Goal: Task Accomplishment & Management: Manage account settings

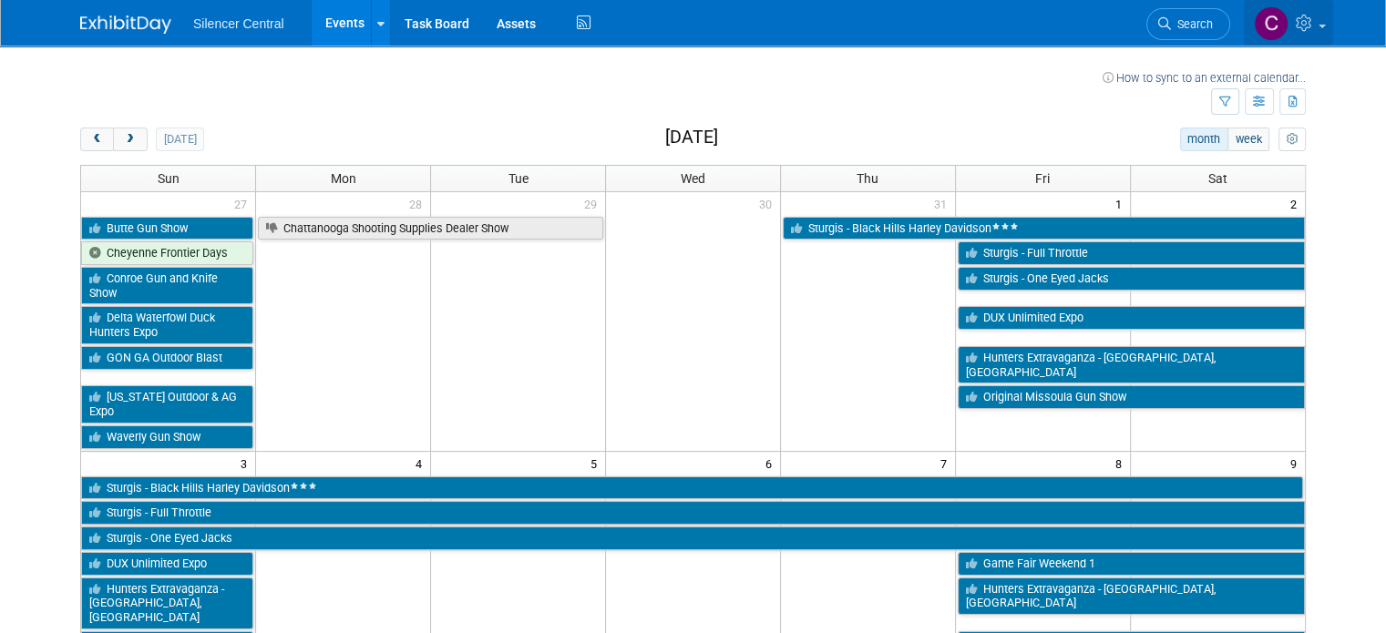
click at [1317, 26] on icon at bounding box center [1306, 23] width 21 height 16
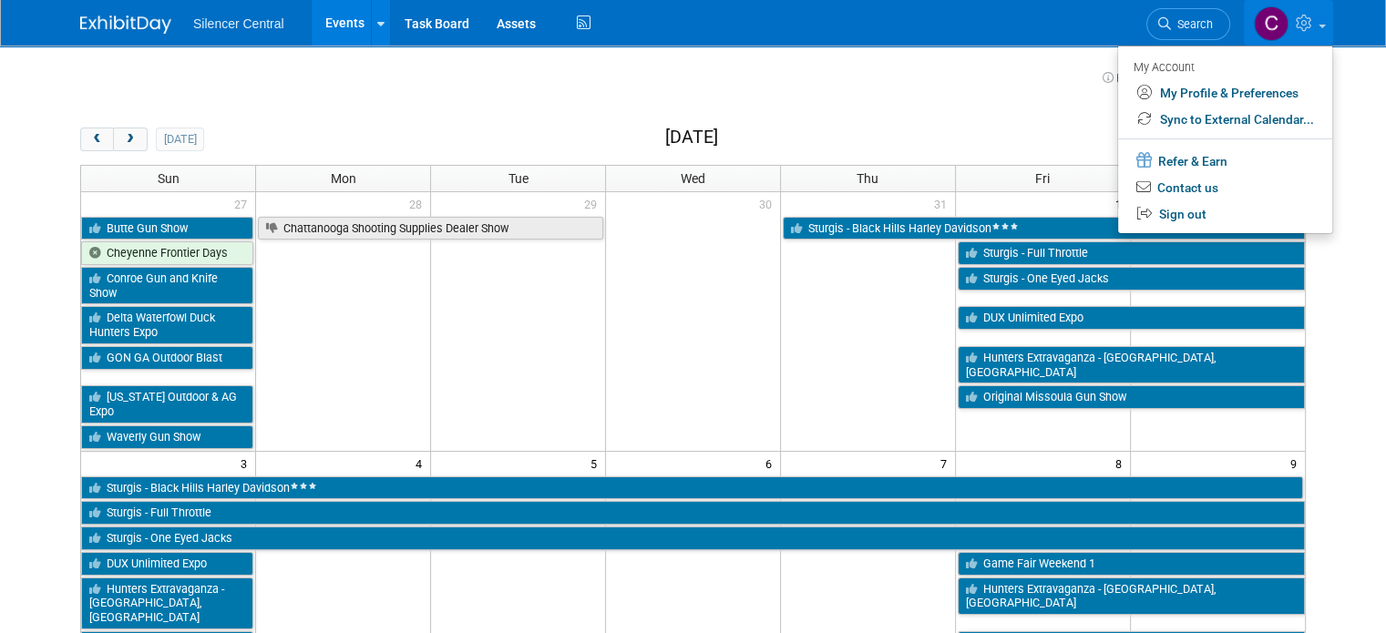
click at [1317, 26] on icon at bounding box center [1306, 23] width 21 height 16
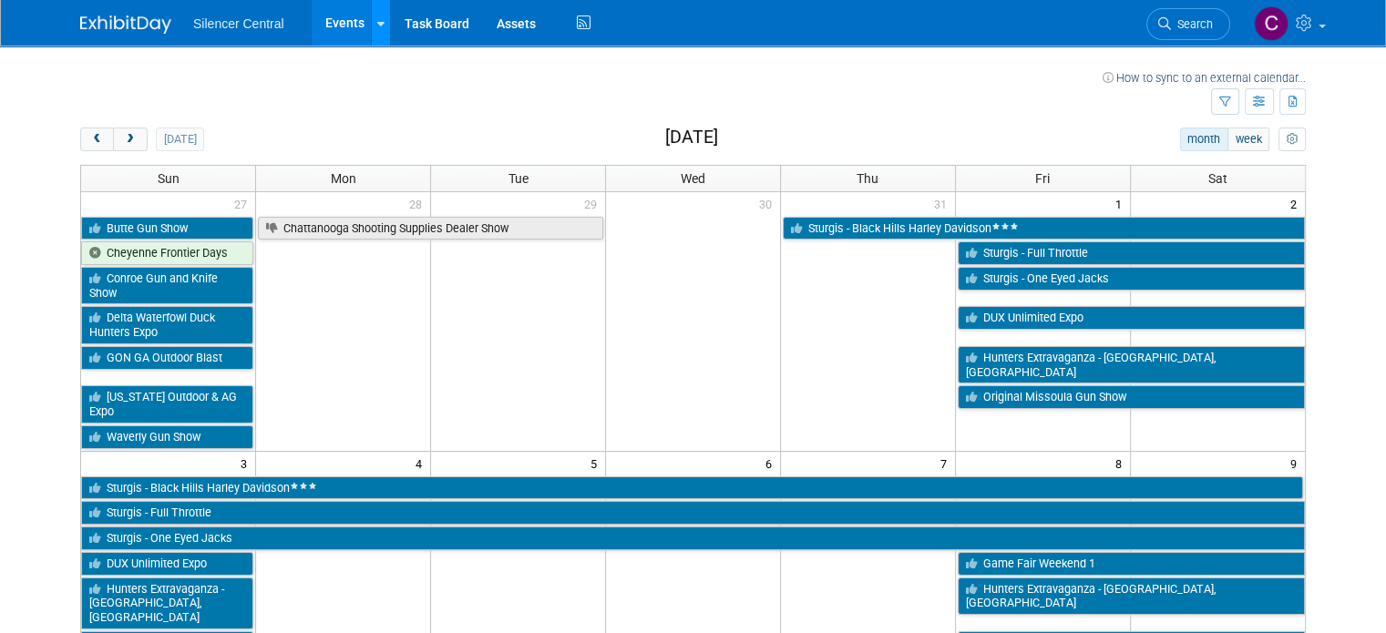
click at [377, 15] on div at bounding box center [380, 23] width 7 height 18
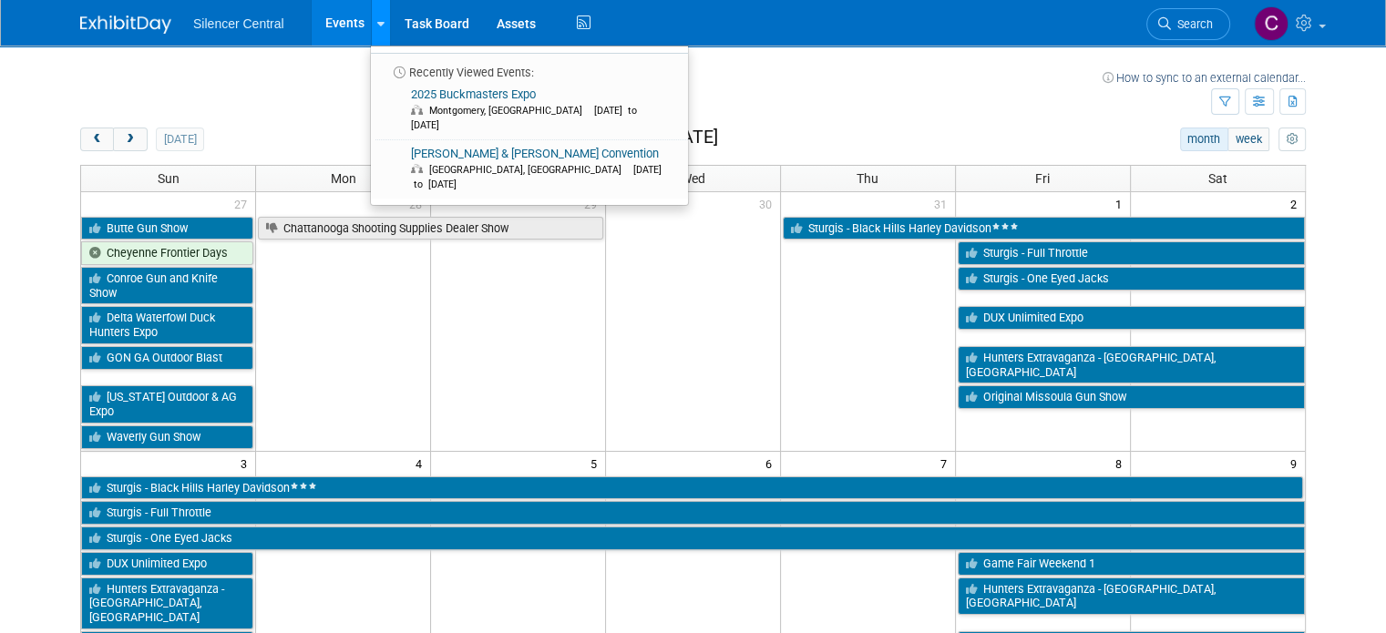
click at [377, 15] on div at bounding box center [380, 23] width 7 height 18
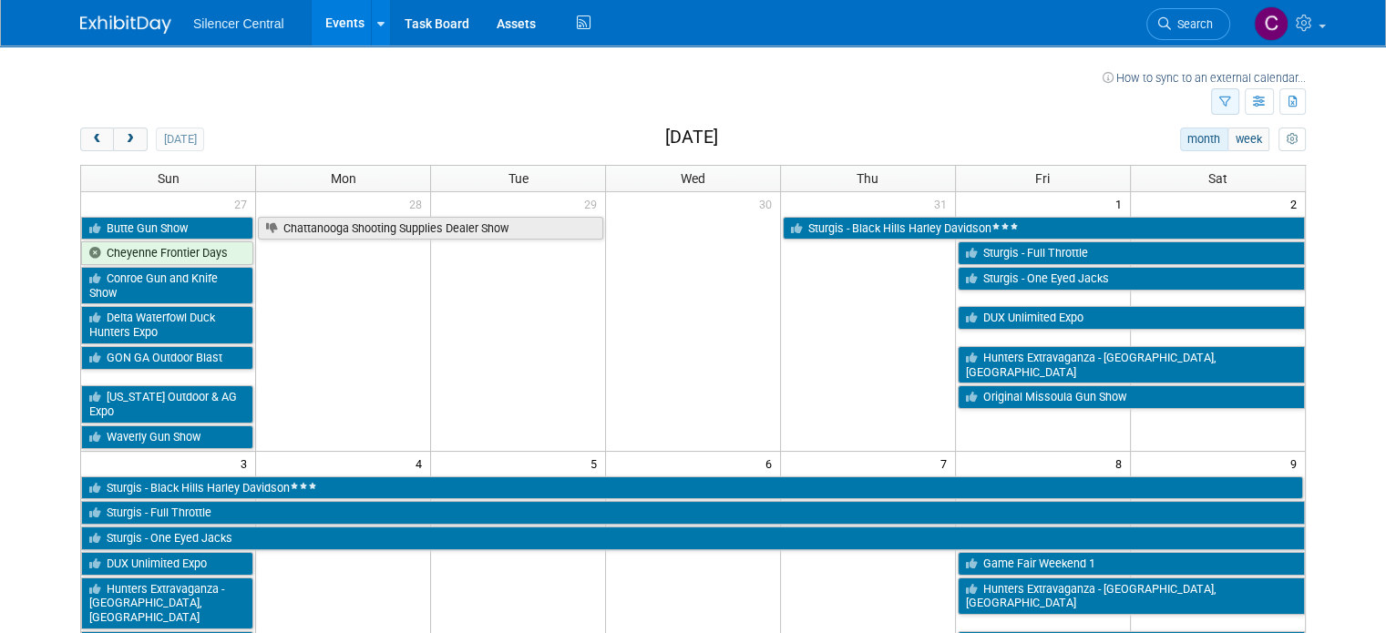
click at [1231, 98] on icon "button" at bounding box center [1225, 103] width 12 height 12
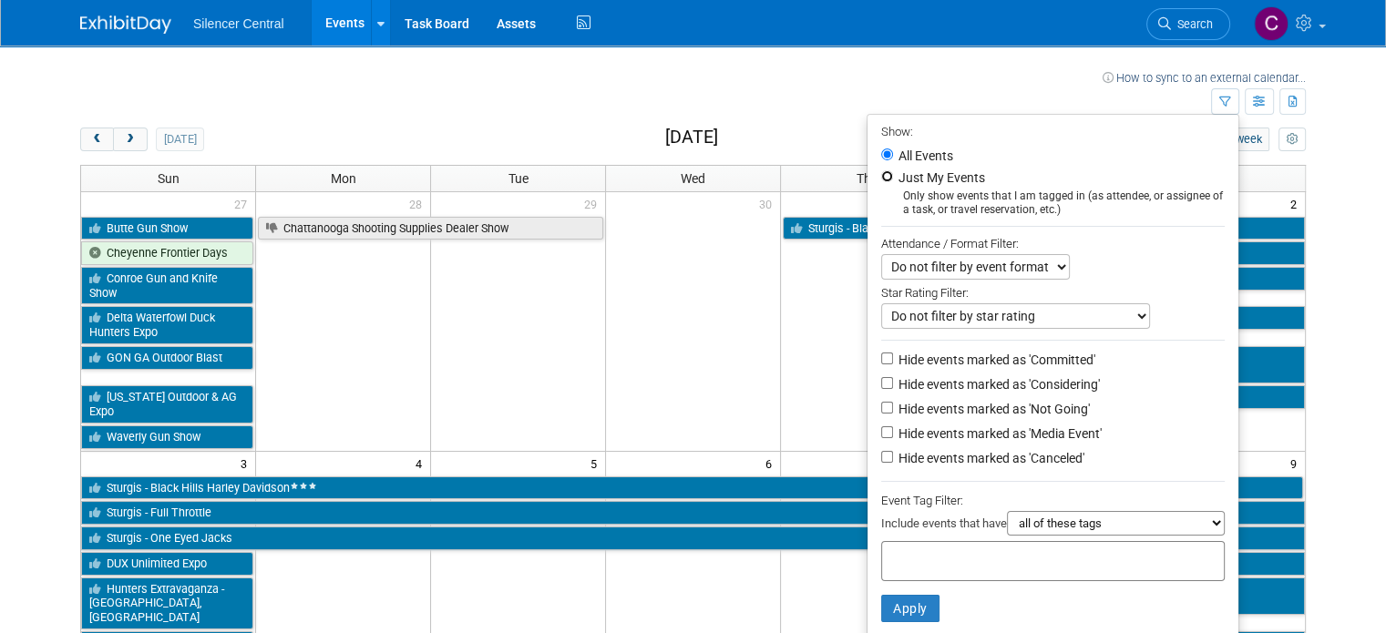
click at [893, 172] on input "Just My Events" at bounding box center [887, 176] width 12 height 12
radio input "true"
click at [910, 608] on button "Apply" at bounding box center [910, 608] width 58 height 27
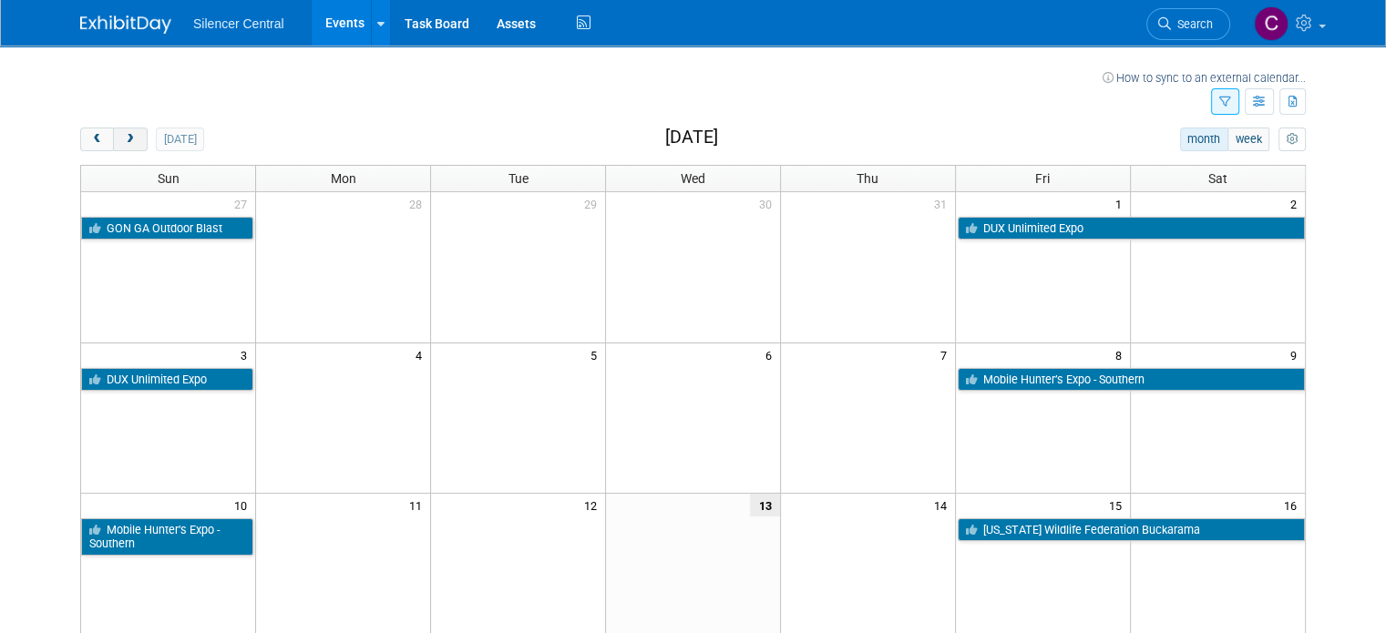
click at [119, 145] on button "next" at bounding box center [130, 140] width 34 height 24
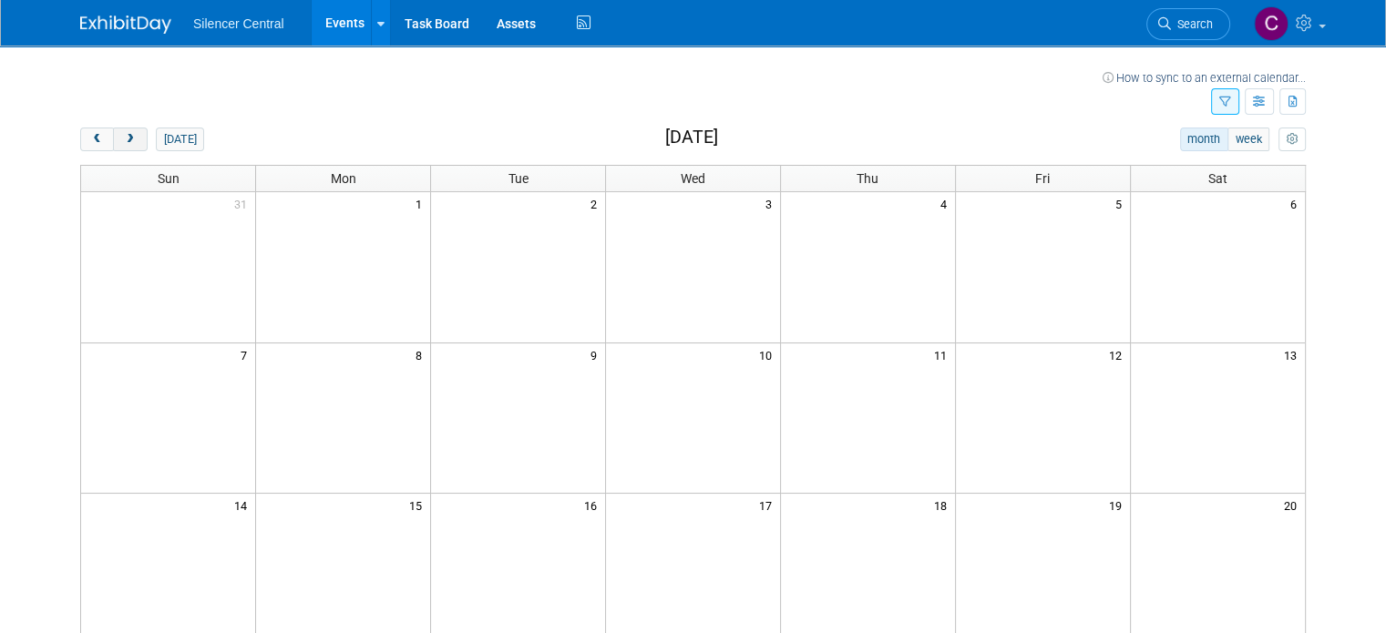
click at [123, 142] on span "next" at bounding box center [130, 140] width 14 height 12
click at [90, 135] on span "prev" at bounding box center [97, 140] width 14 height 12
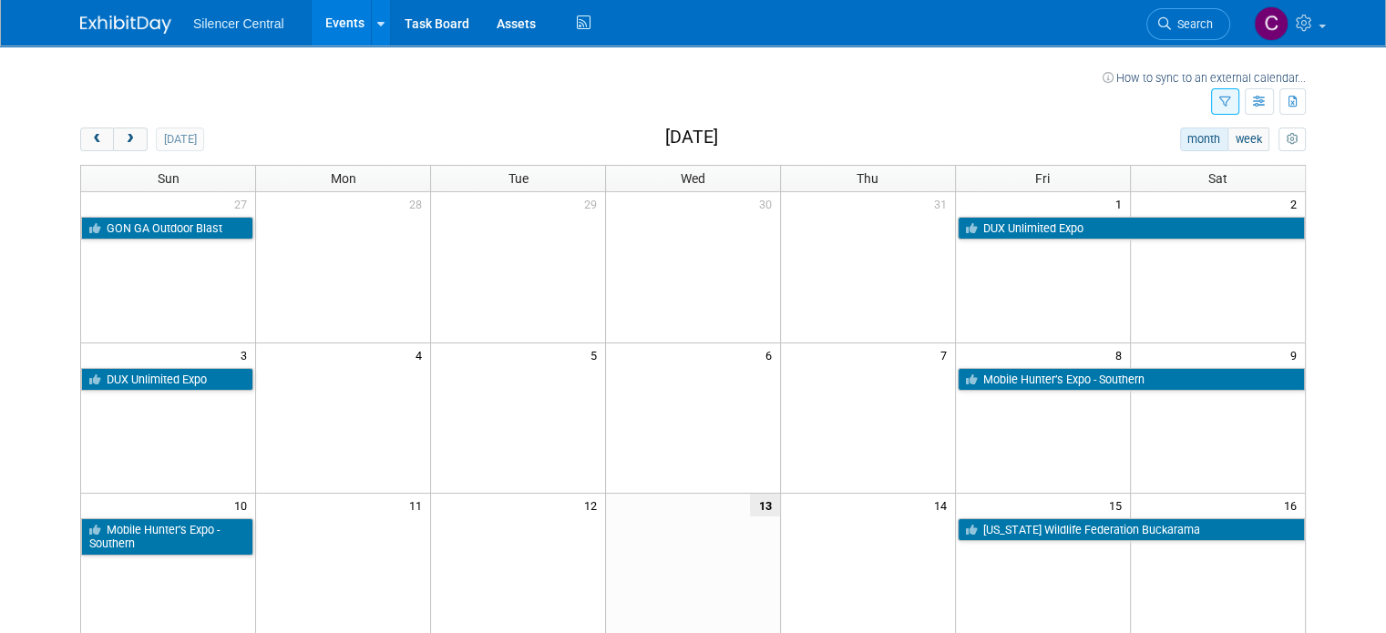
click at [1231, 104] on icon "button" at bounding box center [1225, 103] width 12 height 12
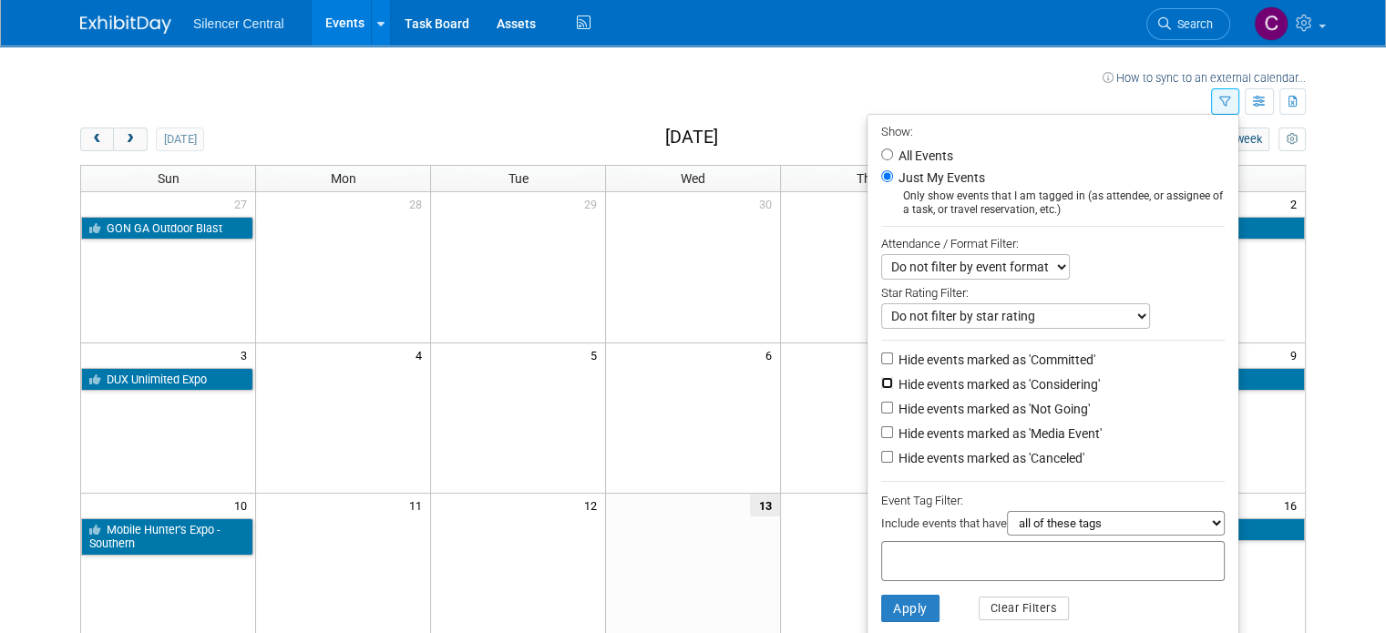
click at [892, 382] on input "Hide events marked as 'Considering'" at bounding box center [887, 383] width 12 height 12
checkbox input "true"
click at [902, 610] on button "Apply" at bounding box center [910, 608] width 58 height 27
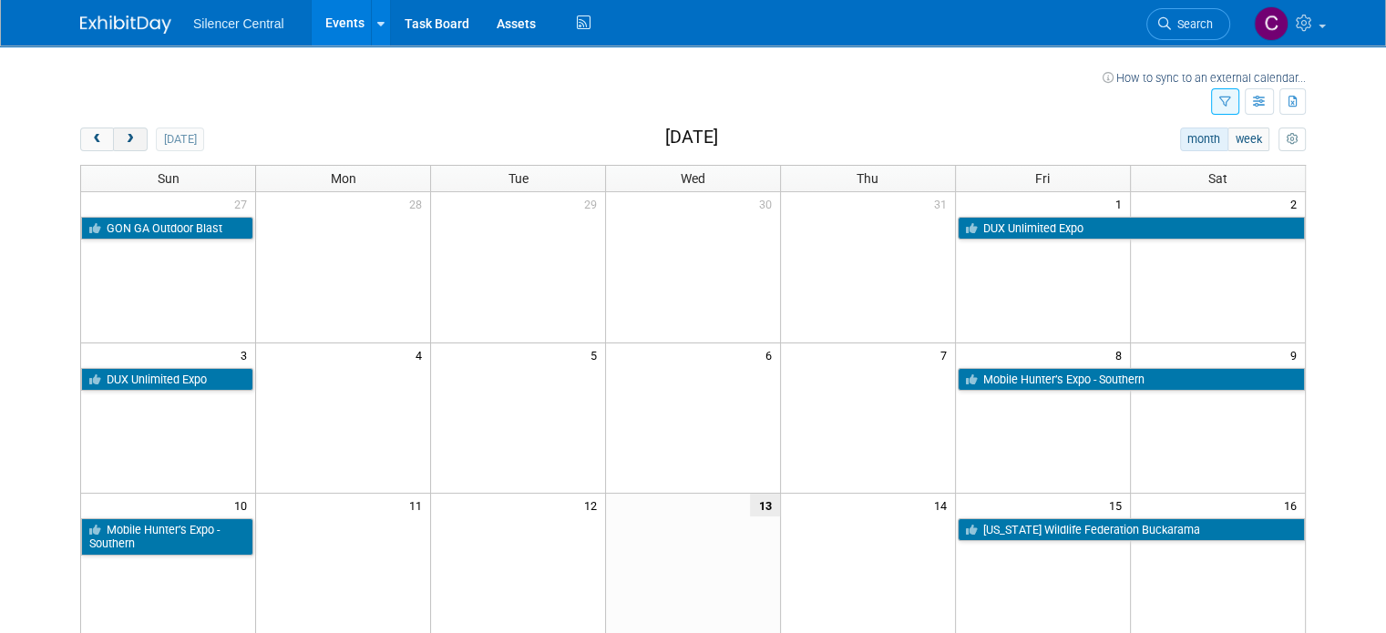
click at [123, 137] on span "next" at bounding box center [130, 140] width 14 height 12
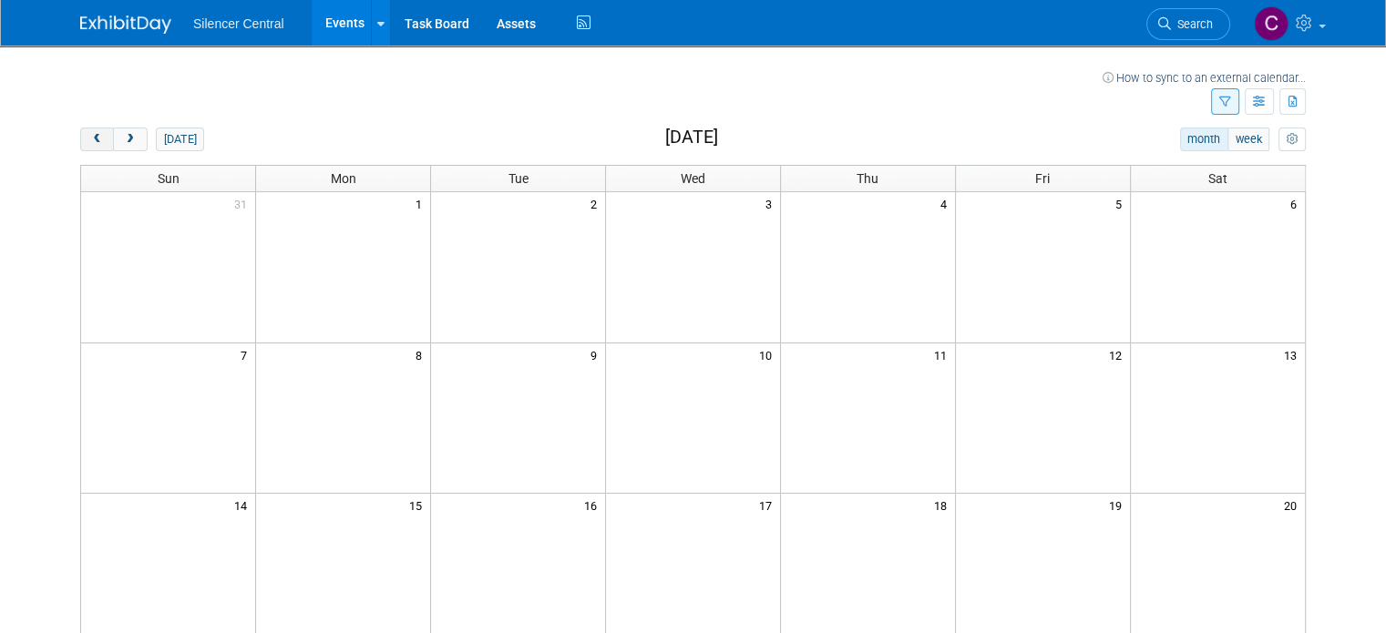
click at [90, 141] on span "prev" at bounding box center [97, 140] width 14 height 12
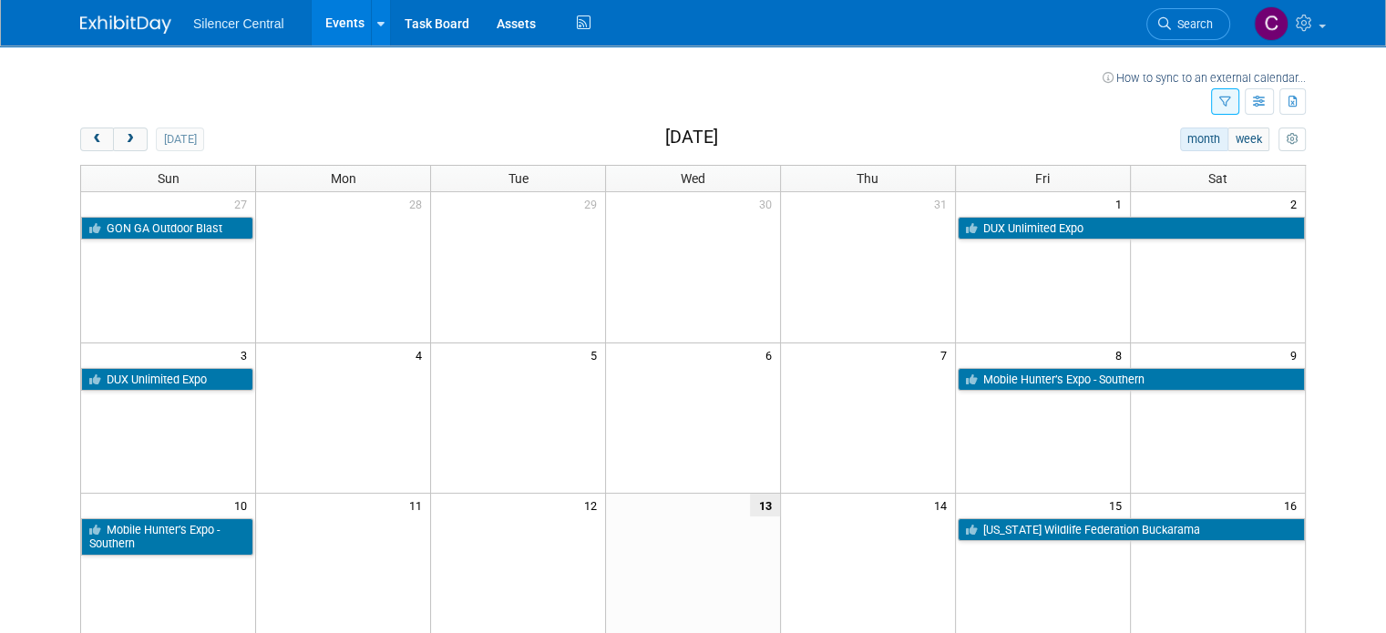
click at [1231, 105] on icon "button" at bounding box center [1225, 103] width 12 height 12
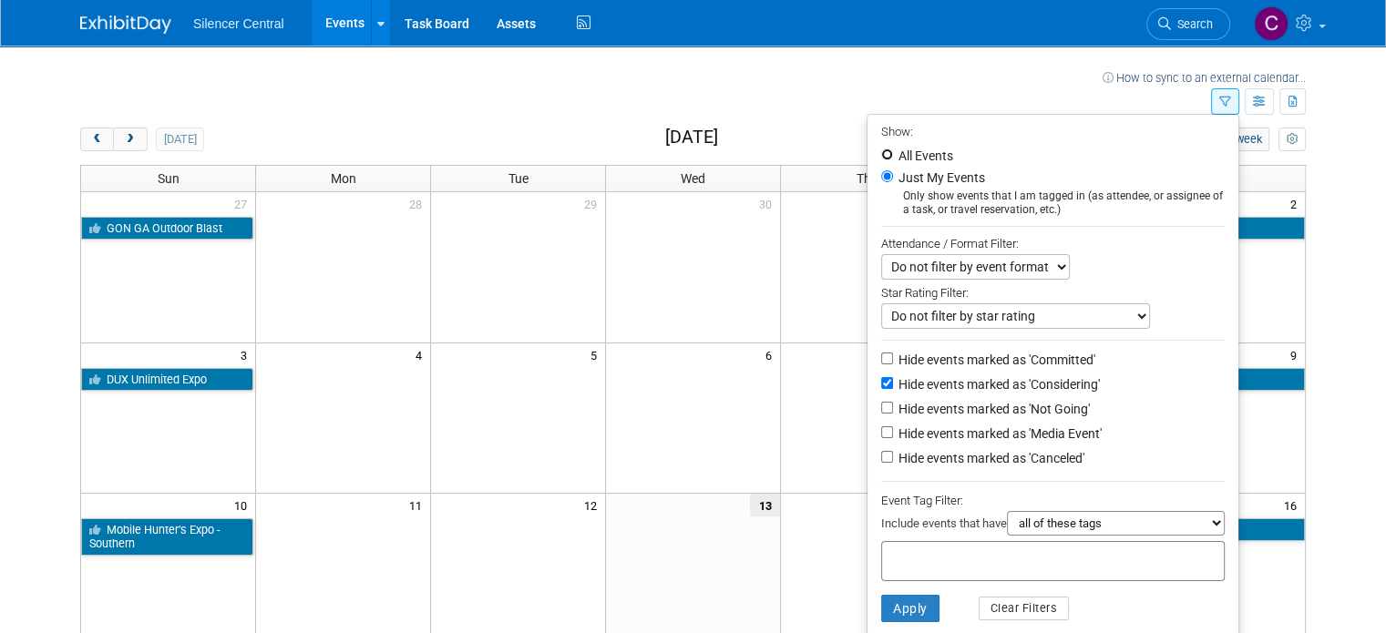
click at [893, 151] on input "All Events" at bounding box center [887, 155] width 12 height 12
radio input "true"
click at [893, 360] on input "Hide events marked as 'Committed'" at bounding box center [887, 359] width 12 height 12
checkbox input "true"
click at [893, 379] on input "Hide events marked as 'Considering'" at bounding box center [887, 383] width 12 height 12
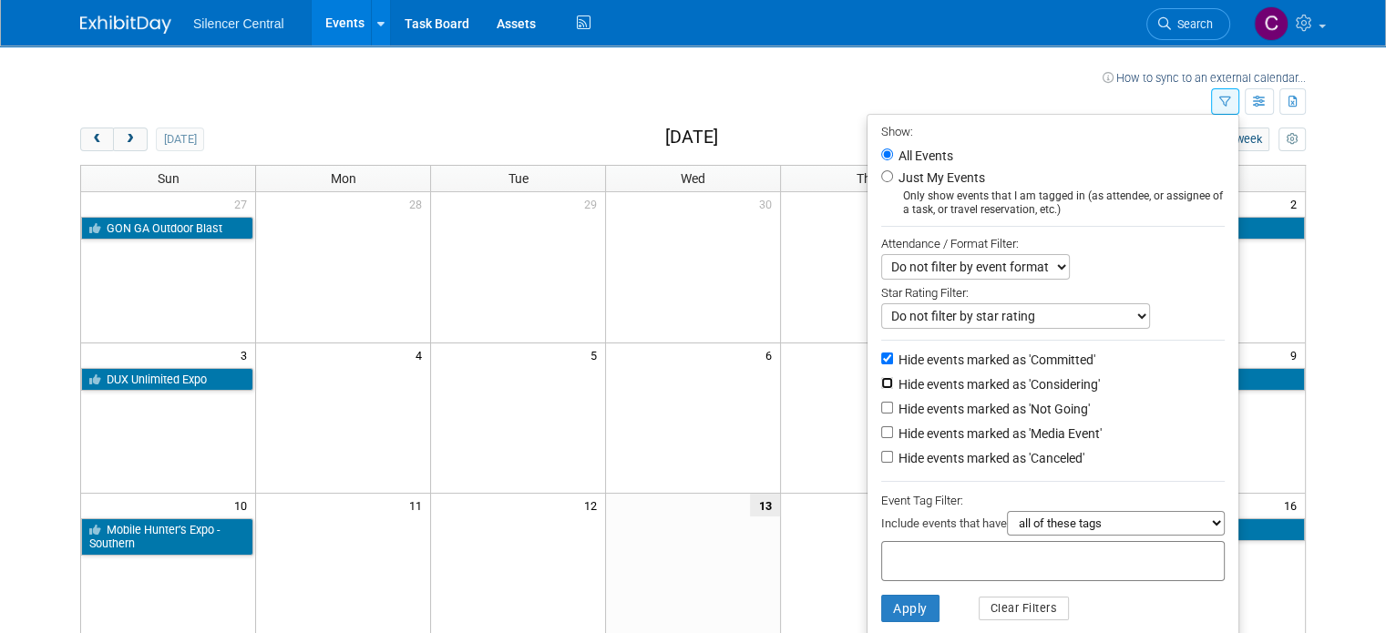
click at [893, 379] on input "Hide events marked as 'Considering'" at bounding box center [887, 383] width 12 height 12
checkbox input "true"
click at [893, 356] on input "Hide events marked as 'Committed'" at bounding box center [887, 359] width 12 height 12
checkbox input "false"
click at [893, 404] on input "Hide events marked as 'Not Going'" at bounding box center [887, 408] width 12 height 12
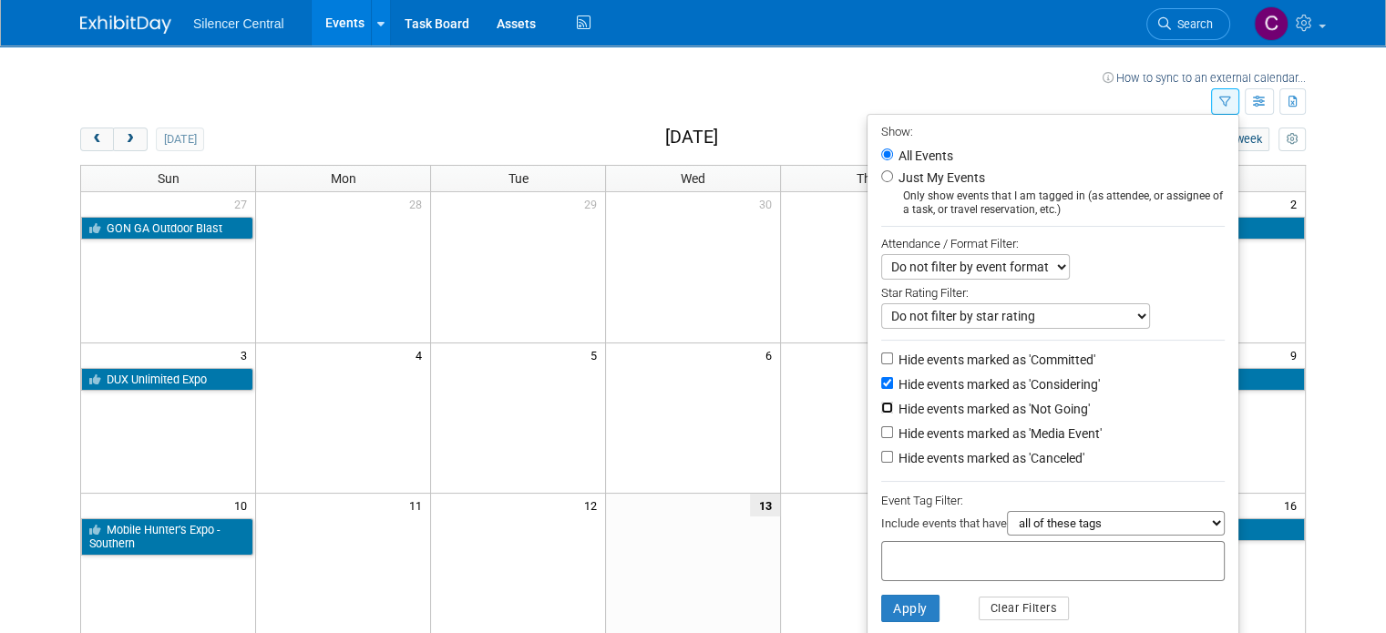
checkbox input "true"
click at [892, 430] on input "Hide events marked as 'Media Event'" at bounding box center [887, 432] width 12 height 12
checkbox input "true"
click at [893, 458] on input "Hide events marked as 'Canceled'" at bounding box center [887, 457] width 12 height 12
checkbox input "true"
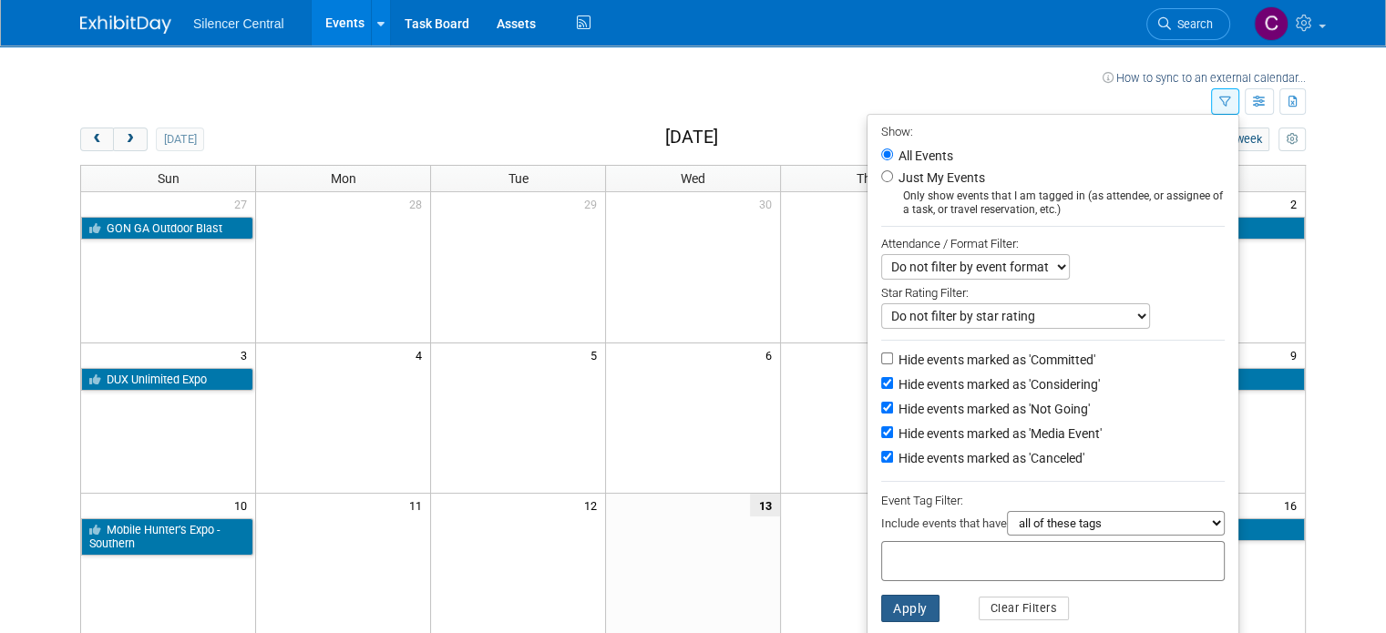
click at [920, 613] on button "Apply" at bounding box center [910, 608] width 58 height 27
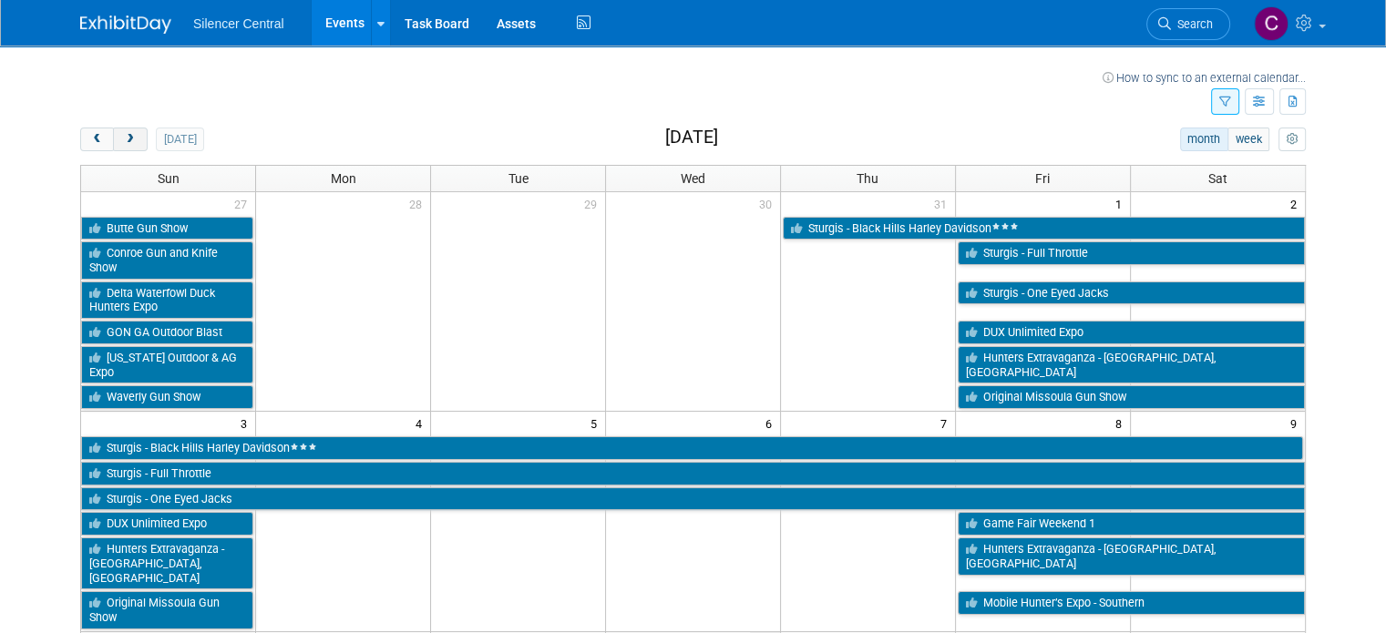
click at [123, 143] on span "next" at bounding box center [130, 140] width 14 height 12
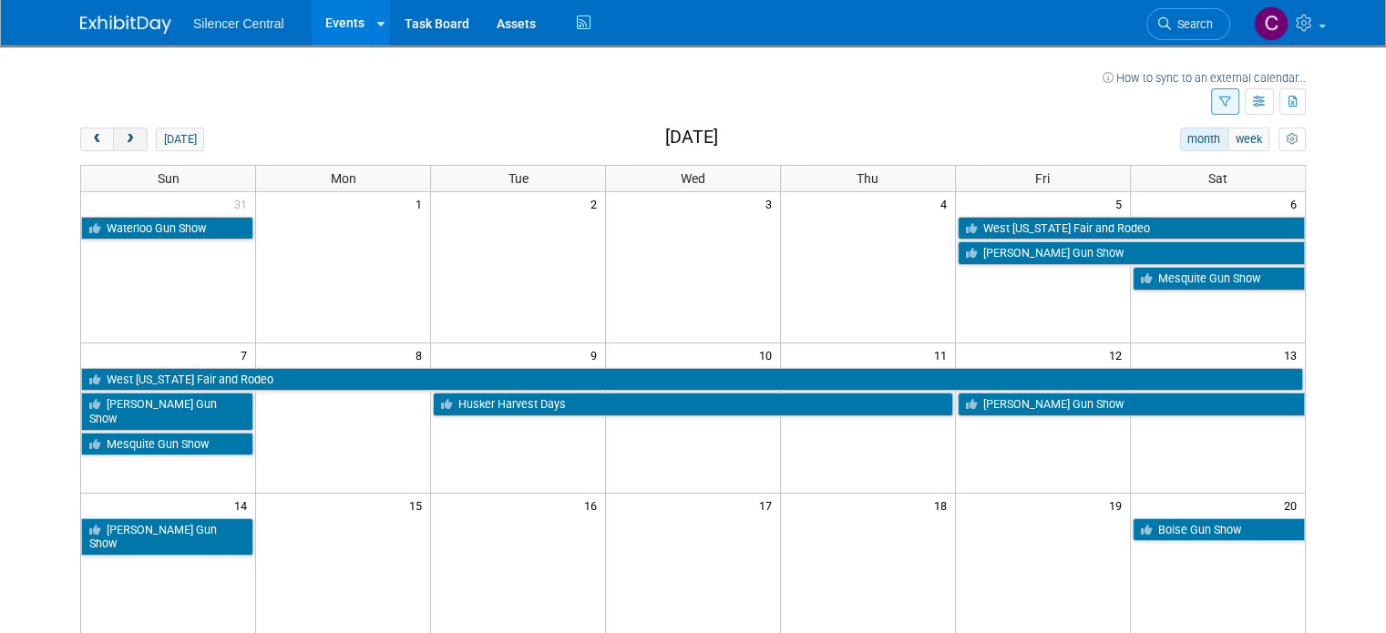
click at [113, 144] on button "next" at bounding box center [130, 140] width 34 height 24
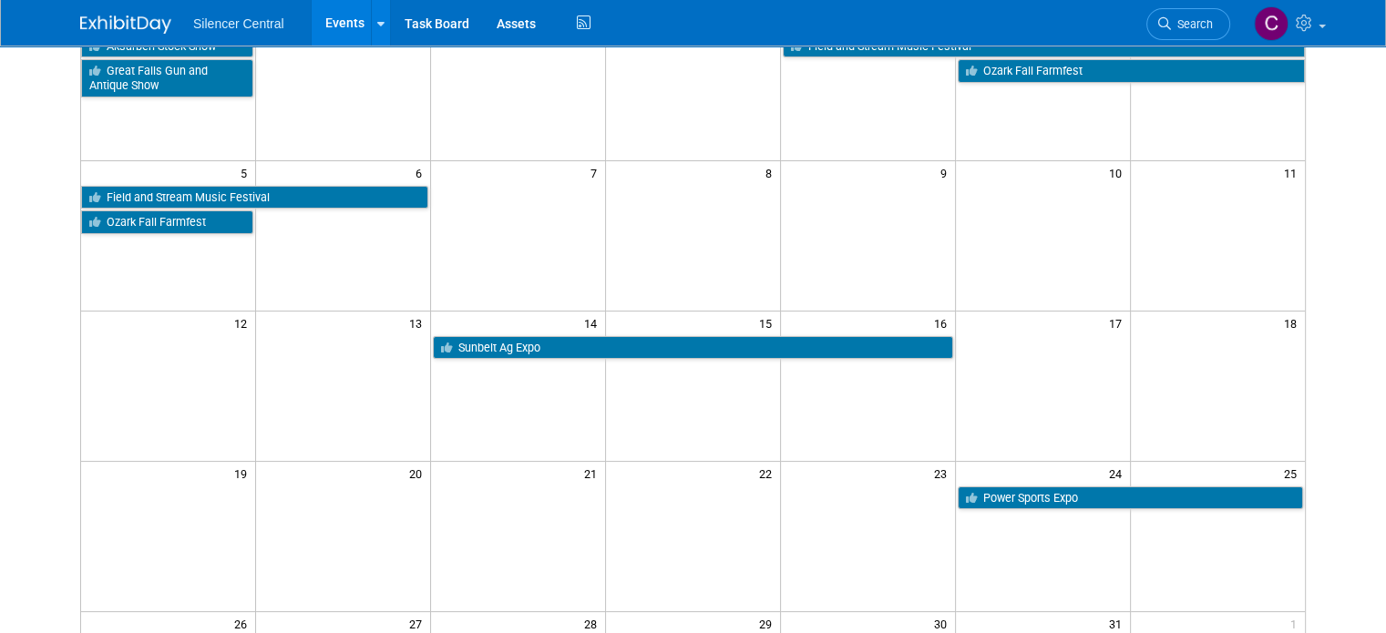
scroll to position [182, 0]
click at [435, 25] on link "Task Board" at bounding box center [437, 23] width 92 height 46
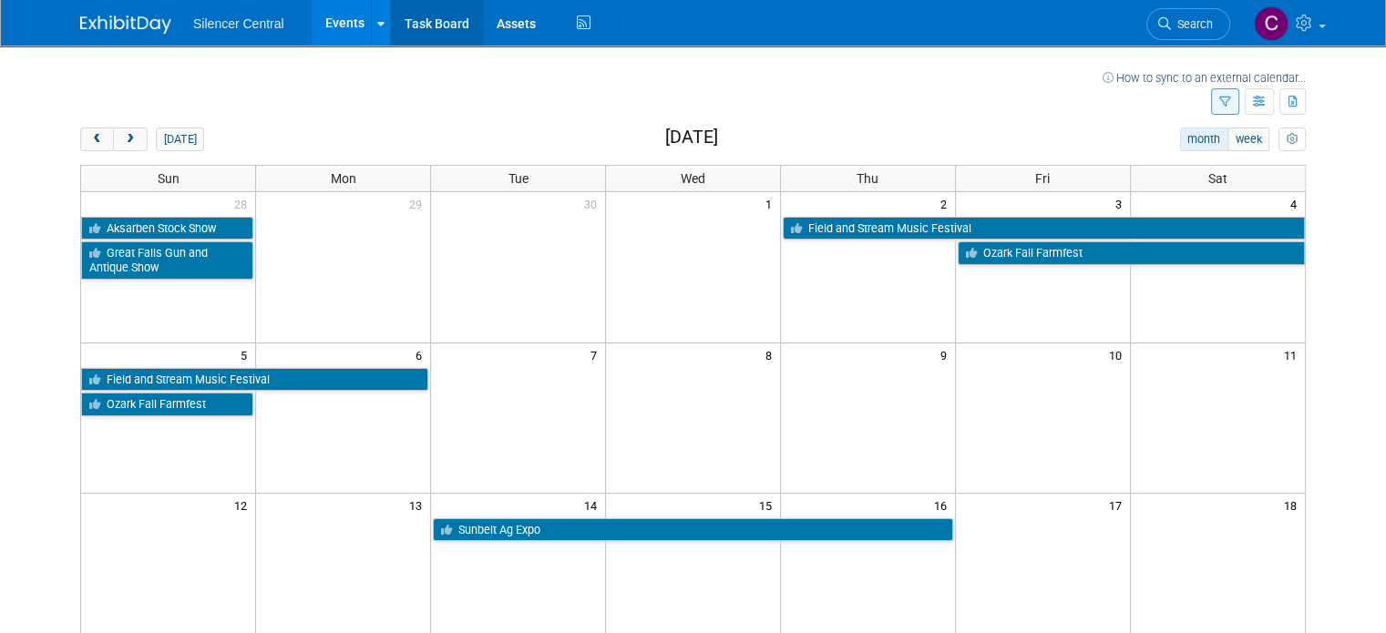
click at [429, 40] on link "Task Board" at bounding box center [437, 23] width 92 height 46
click at [1231, 104] on icon "button" at bounding box center [1225, 103] width 12 height 12
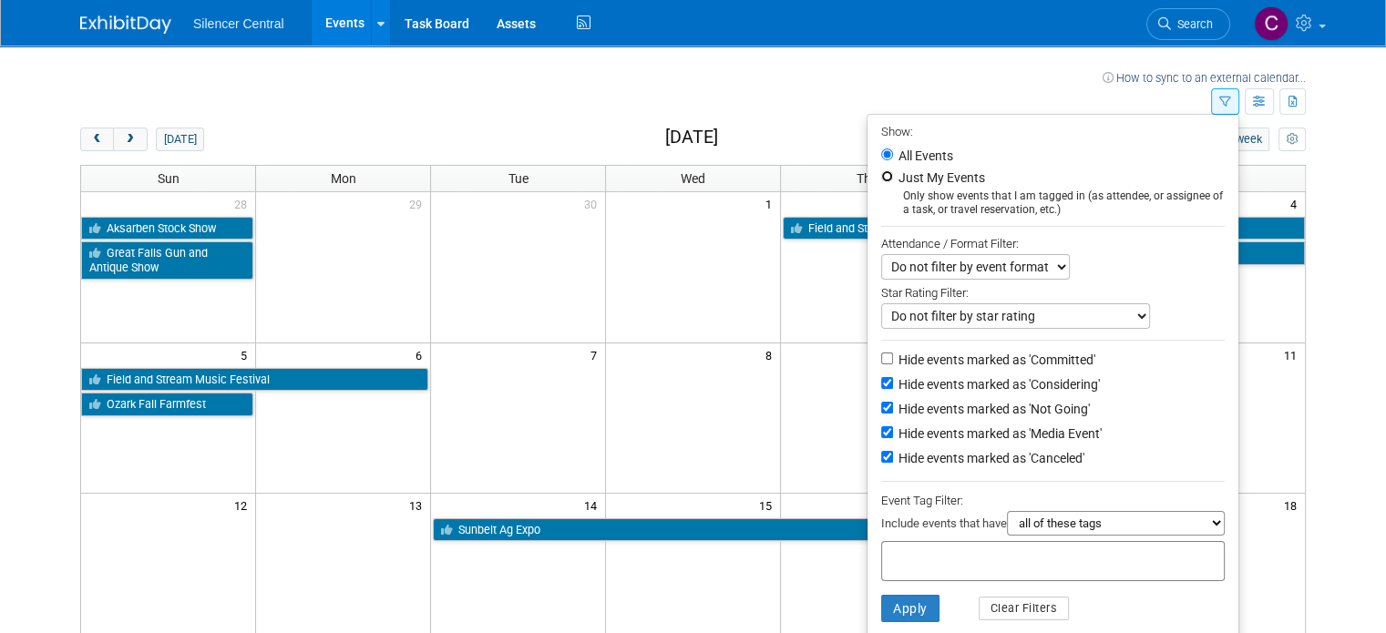
click at [889, 180] on input "Just My Events" at bounding box center [887, 176] width 12 height 12
radio input "true"
click at [893, 383] on input "Hide events marked as 'Considering'" at bounding box center [887, 383] width 12 height 12
checkbox input "false"
click at [891, 429] on input "Hide events marked as 'Media Event'" at bounding box center [887, 432] width 12 height 12
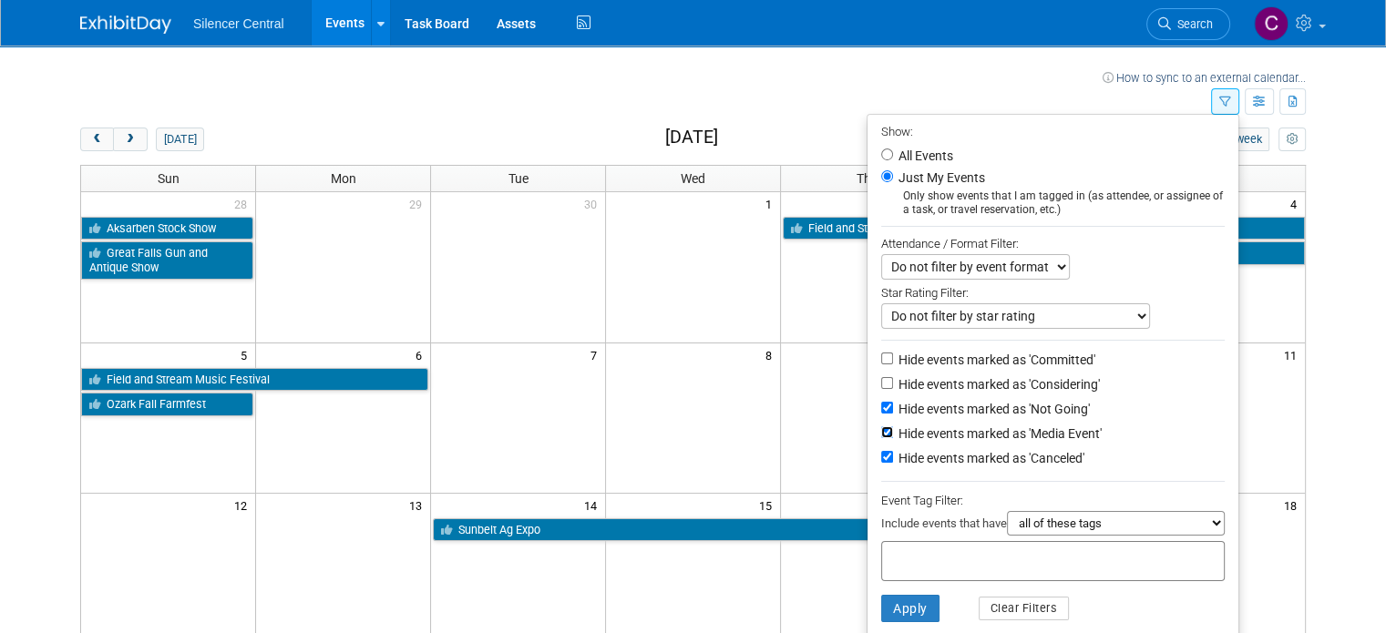
checkbox input "false"
click at [911, 602] on button "Apply" at bounding box center [910, 608] width 58 height 27
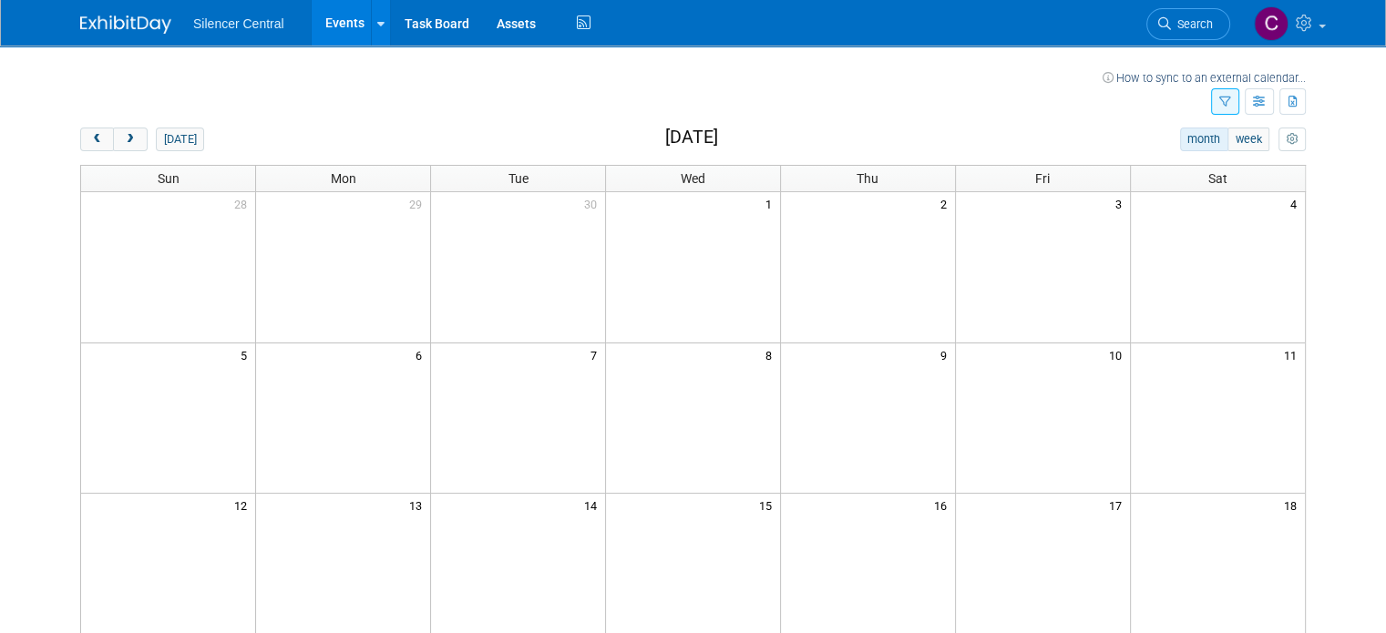
click at [1239, 108] on button "button" at bounding box center [1225, 101] width 28 height 26
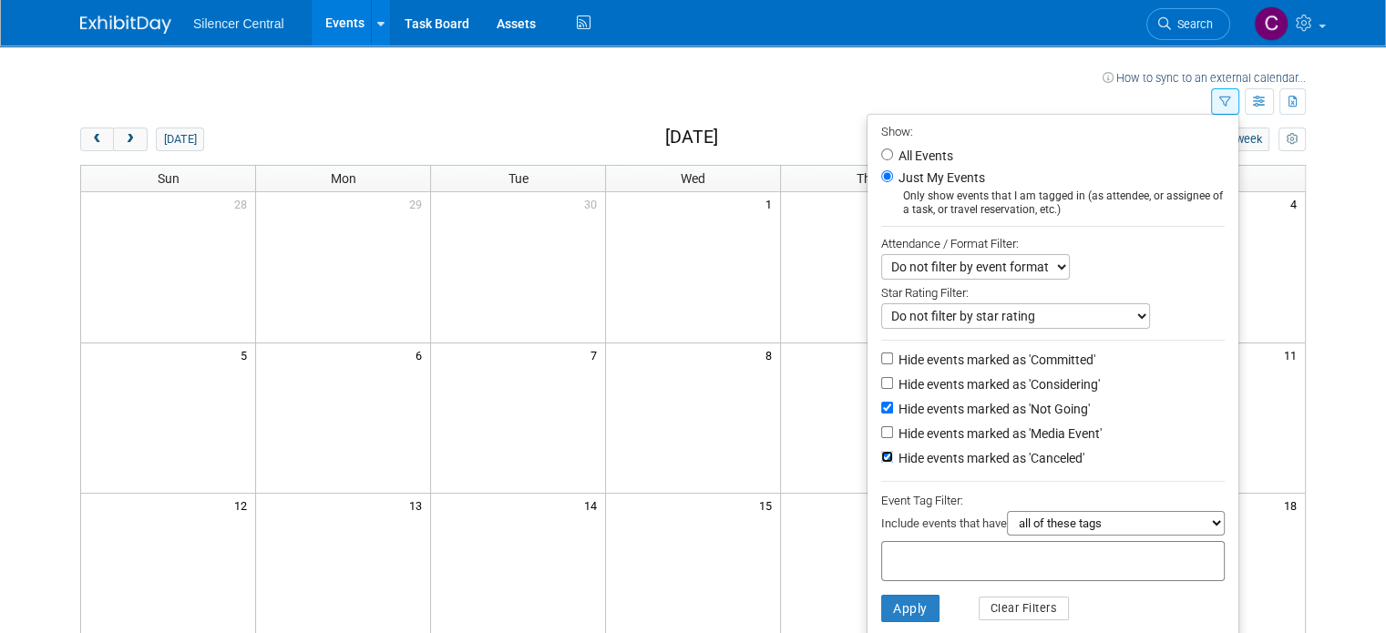
click at [893, 455] on input "Hide events marked as 'Canceled'" at bounding box center [887, 457] width 12 height 12
checkbox input "false"
click at [911, 607] on button "Apply" at bounding box center [910, 608] width 58 height 27
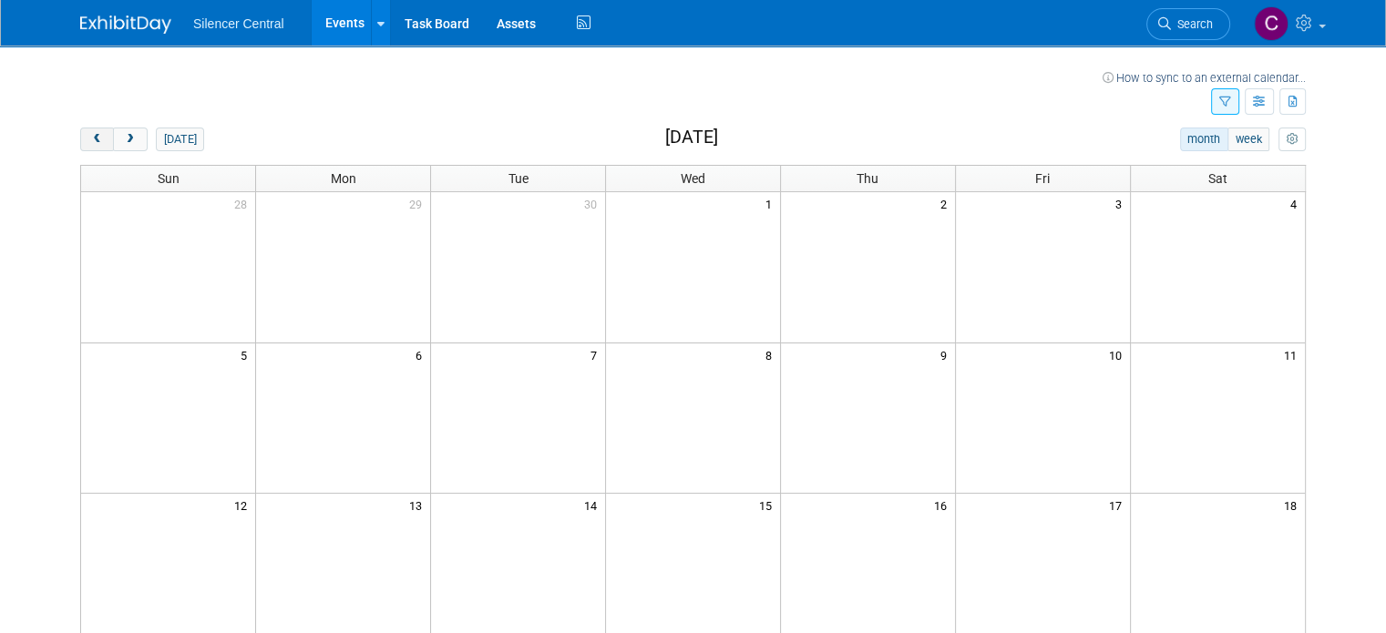
click at [84, 148] on button "prev" at bounding box center [97, 140] width 34 height 24
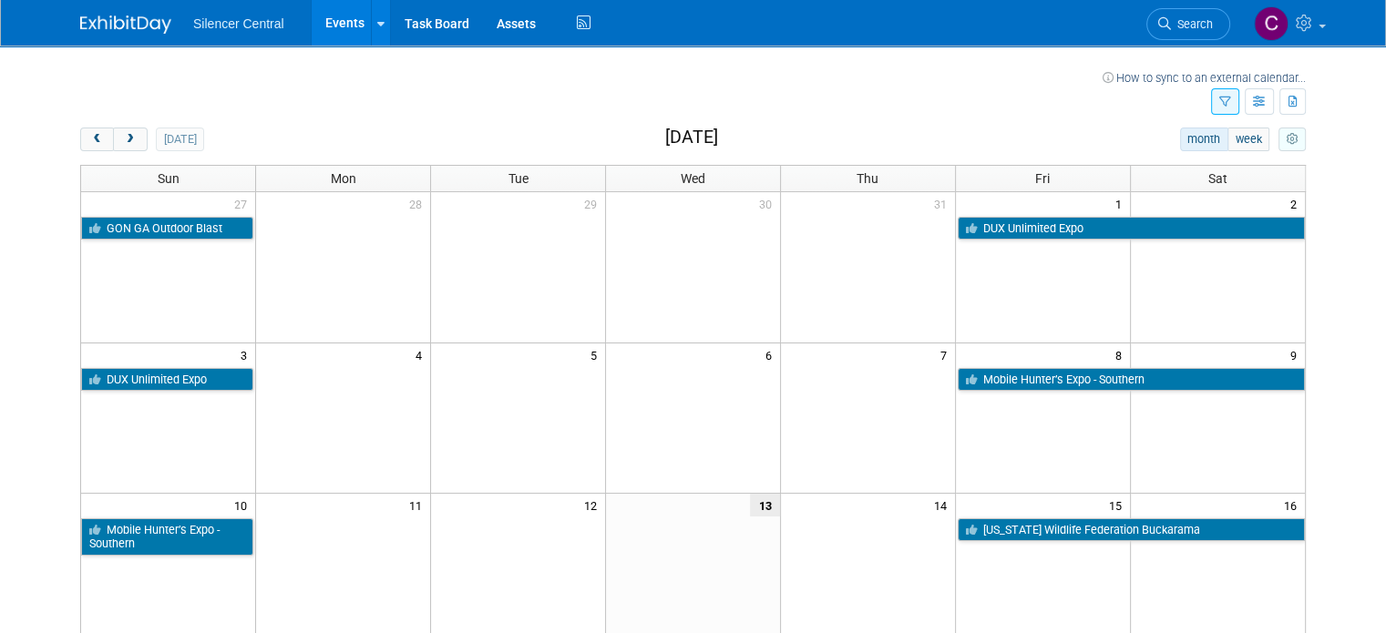
click at [1298, 137] on icon "myCustomButton" at bounding box center [1292, 140] width 12 height 12
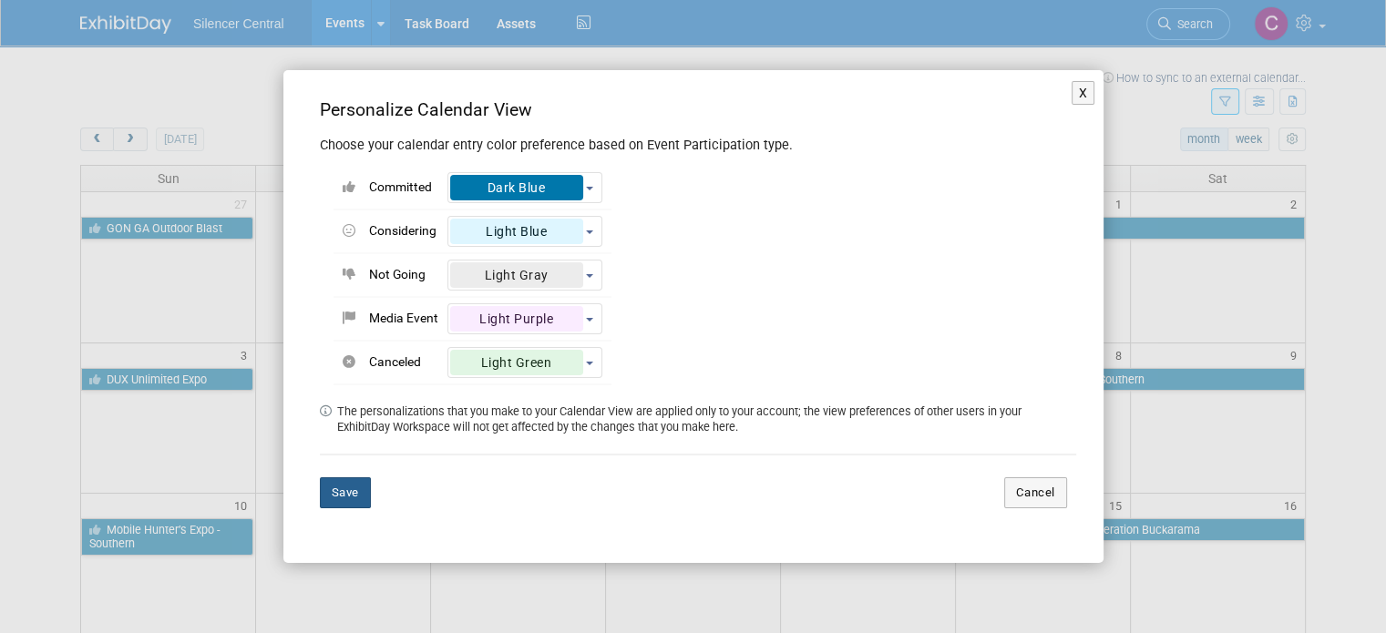
click at [350, 490] on button "Save" at bounding box center [345, 493] width 51 height 31
